Goal: Task Accomplishment & Management: Use online tool/utility

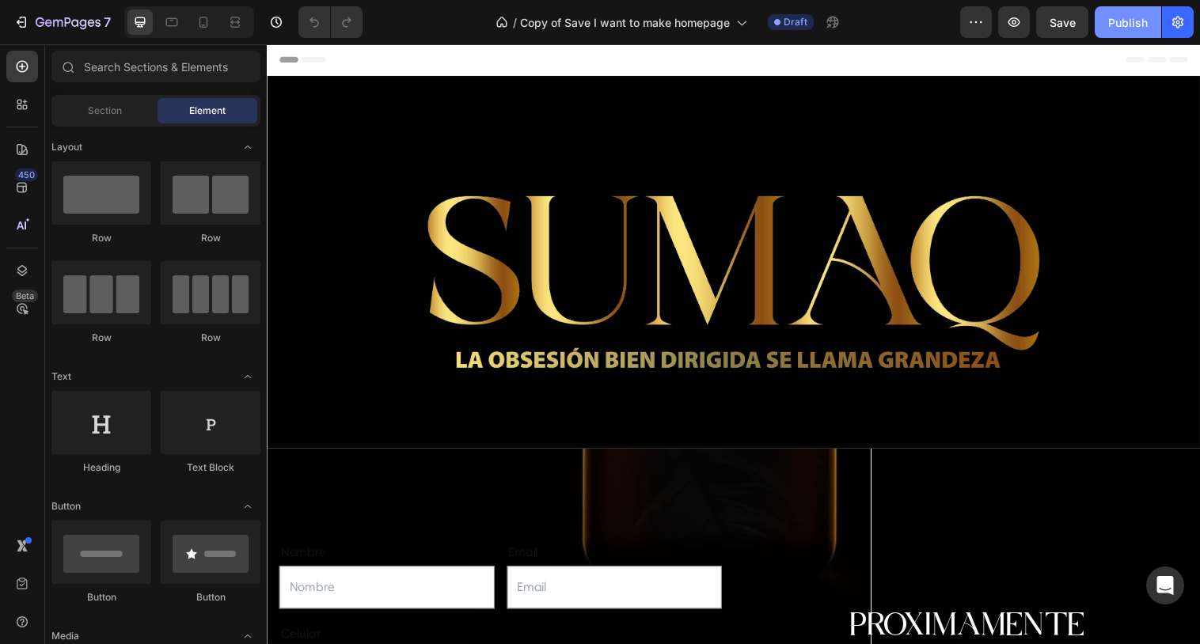
click at [1139, 21] on div "Publish" at bounding box center [1128, 22] width 40 height 17
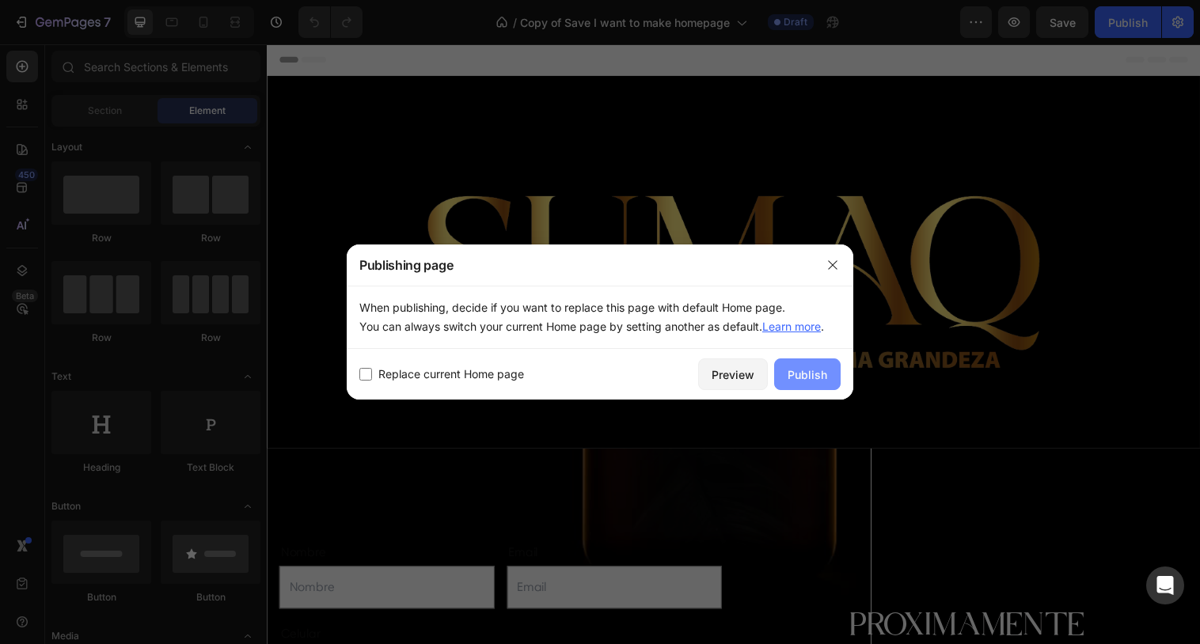
click at [804, 378] on div "Publish" at bounding box center [808, 375] width 40 height 17
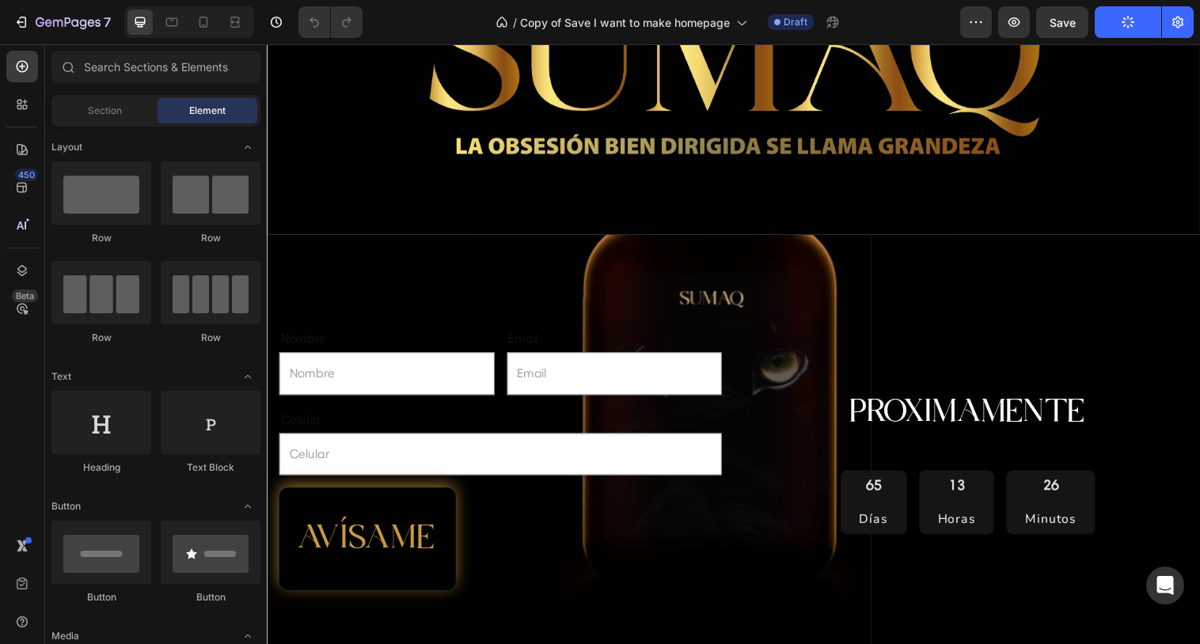
scroll to position [219, 0]
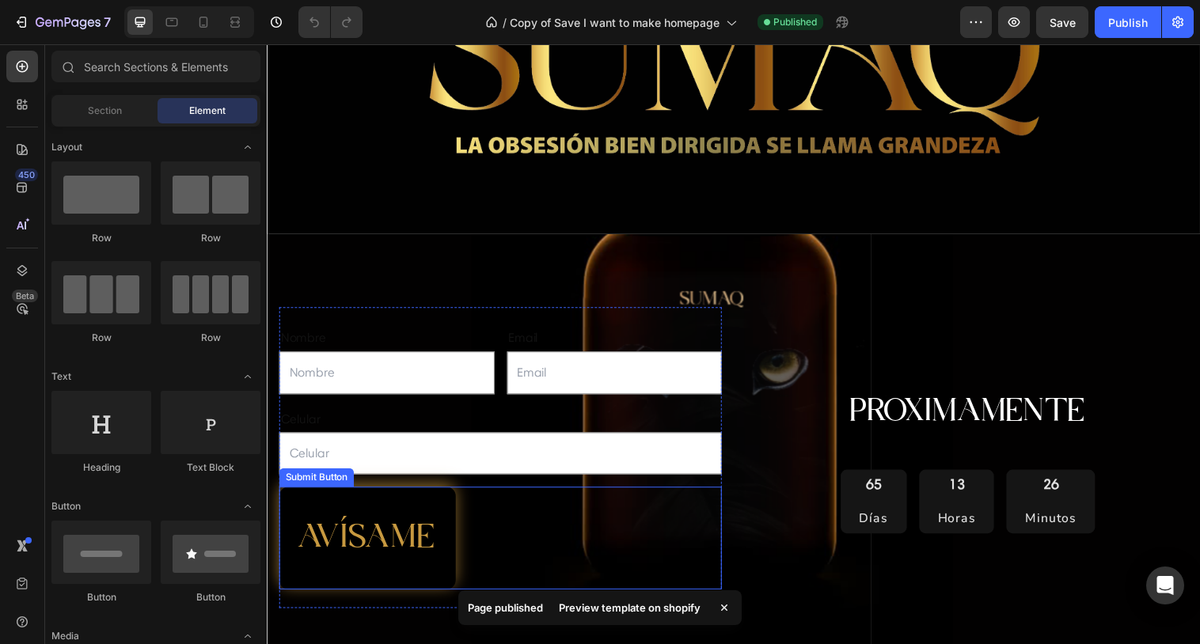
click at [549, 572] on div "AVÍSAME Submit Button" at bounding box center [504, 547] width 450 height 105
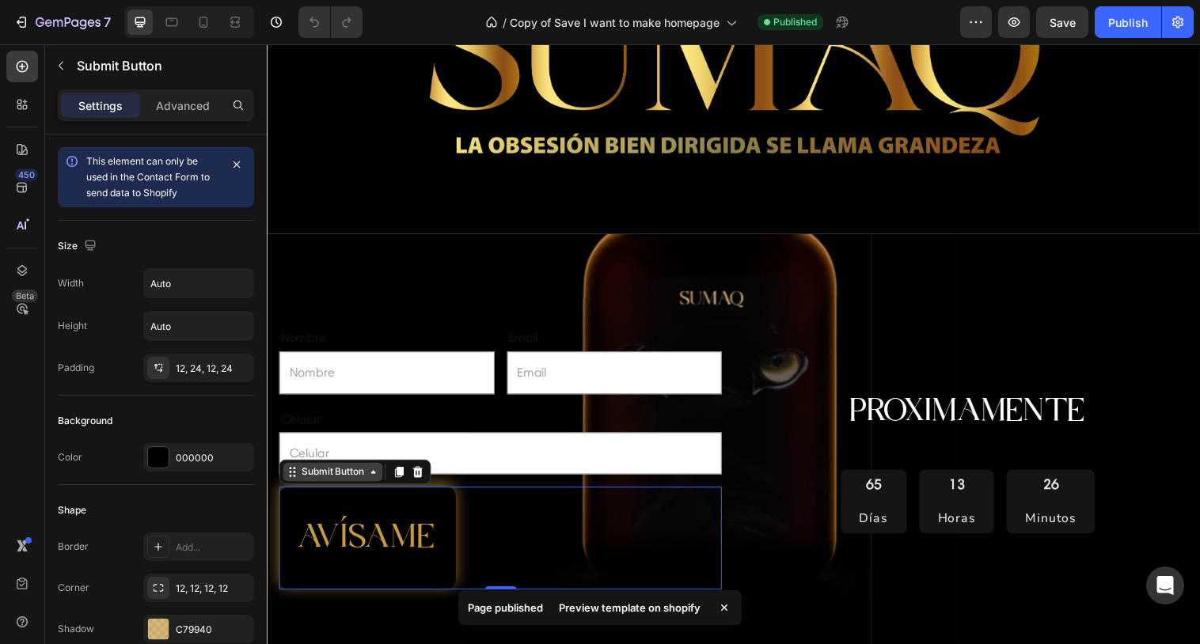
click at [359, 481] on div "Submit Button" at bounding box center [333, 480] width 70 height 14
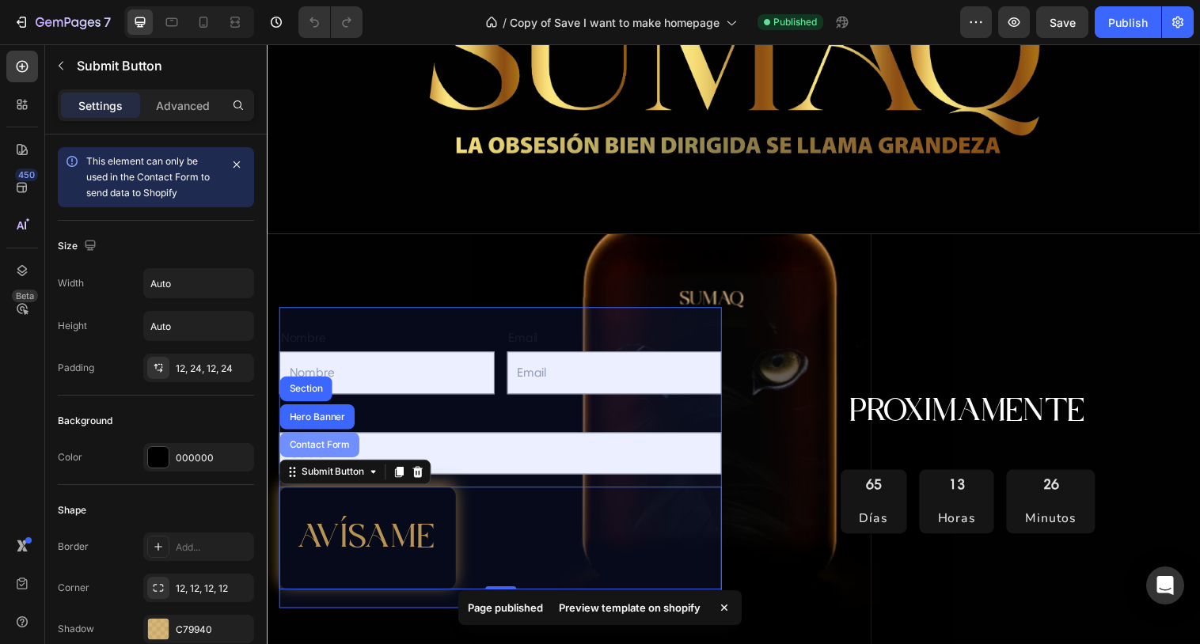
click at [337, 450] on div "Contact Form" at bounding box center [320, 452] width 68 height 10
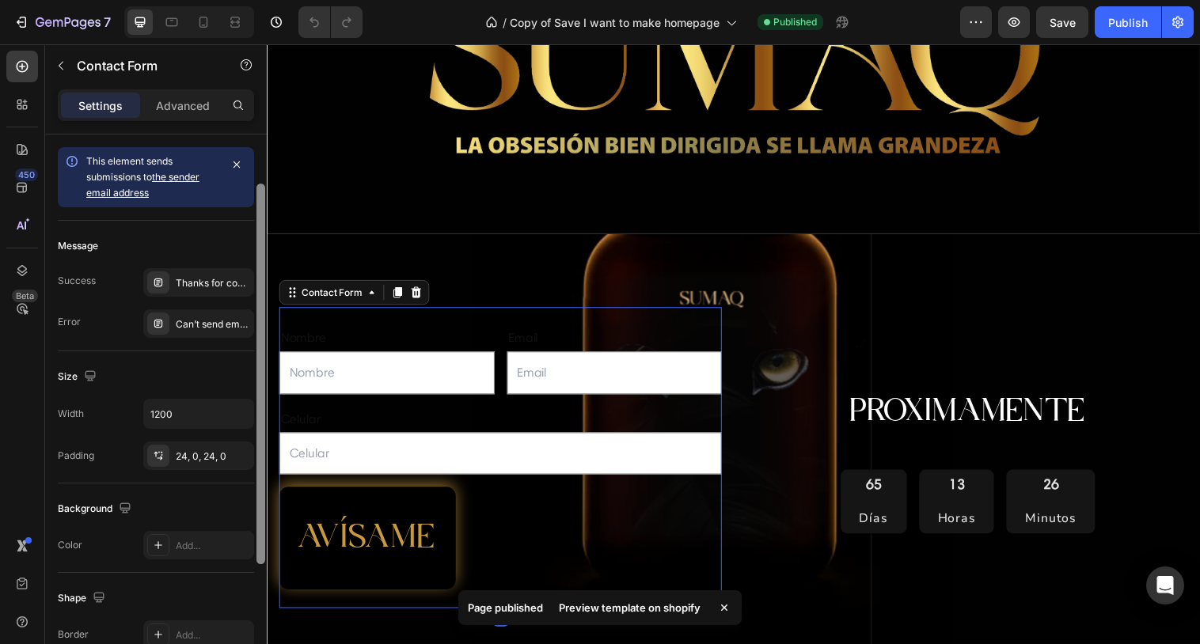
scroll to position [253, 0]
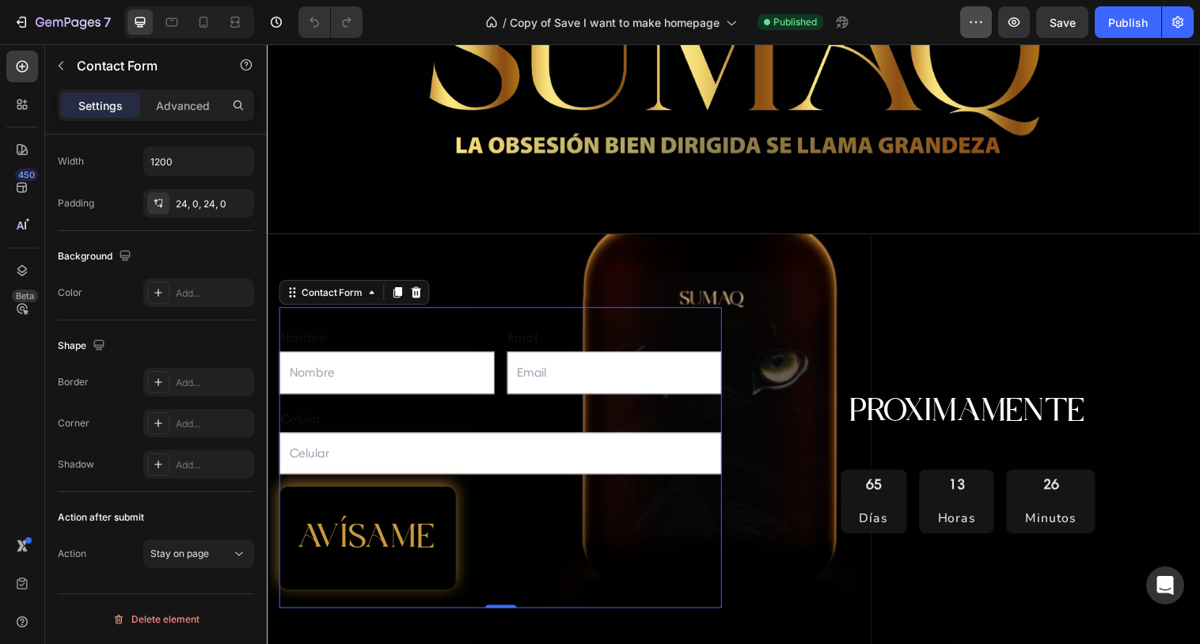
click at [977, 22] on icon "button" at bounding box center [976, 22] width 2 height 2
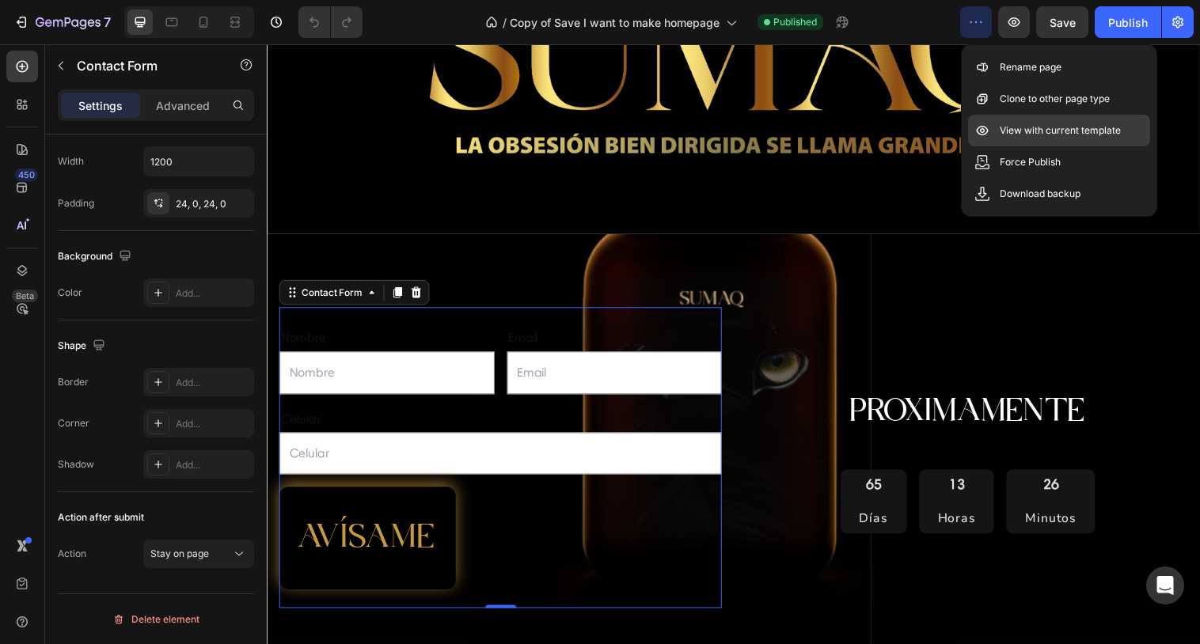
click at [1012, 130] on p "View with current template" at bounding box center [1060, 131] width 121 height 16
